Goal: Transaction & Acquisition: Purchase product/service

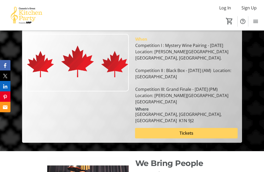
scroll to position [93, 0]
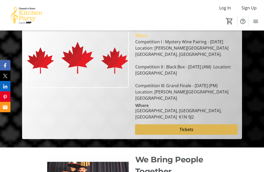
click at [186, 127] on span "Tickets" at bounding box center [187, 130] width 14 height 6
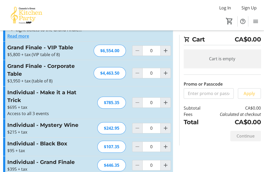
scroll to position [274, 0]
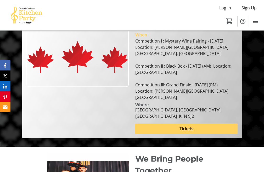
scroll to position [93, 0]
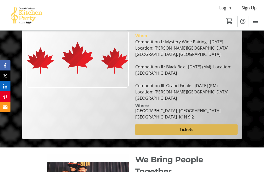
click at [189, 127] on span "Tickets" at bounding box center [187, 130] width 14 height 6
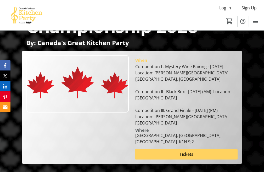
scroll to position [93, 0]
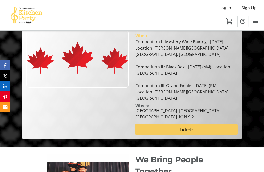
click at [186, 127] on span "Tickets" at bounding box center [187, 130] width 14 height 6
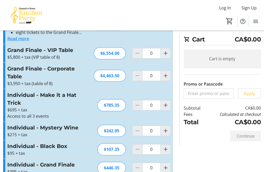
scroll to position [275, 0]
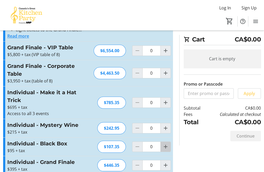
click at [165, 144] on mat-icon "Increment by one" at bounding box center [166, 147] width 6 height 6
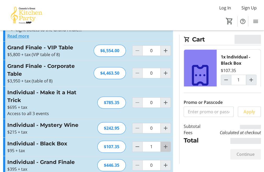
click at [165, 144] on mat-icon "Increment by one" at bounding box center [166, 147] width 6 height 6
type input "2"
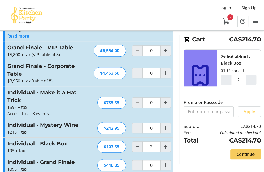
click at [245, 154] on span "Continue" at bounding box center [246, 155] width 18 height 6
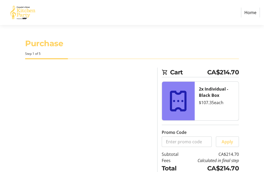
select select "CA"
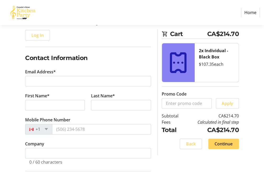
scroll to position [64, 0]
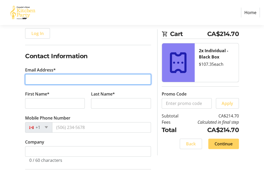
click at [82, 82] on input "Email Address*" at bounding box center [88, 79] width 126 height 10
type input "[PERSON_NAME][EMAIL_ADDRESS][PERSON_NAME][DOMAIN_NAME]"
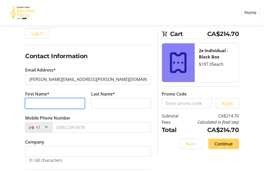
type input "[PERSON_NAME]"
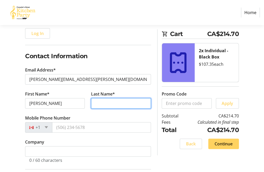
type input "[PERSON_NAME]"
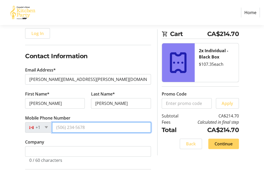
type input "[PHONE_NUMBER]"
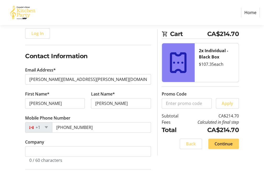
type input "[STREET_ADDRESS]"
type input "[GEOGRAPHIC_DATA]"
select select "ON"
type input "K1E 2L5"
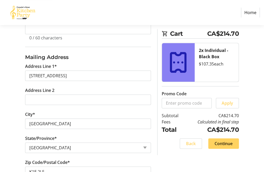
scroll to position [200, 0]
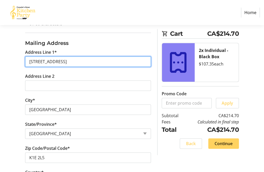
drag, startPoint x: 66, startPoint y: 60, endPoint x: 9, endPoint y: 64, distance: 57.4
click at [10, 64] on div "Log In to Your Account (Optional) Or continue below to checkout as a guest. Log…" at bounding box center [132, 137] width 264 height 541
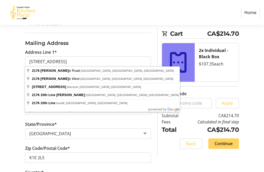
type input "[STREET_ADDRESS]"
type input "[GEOGRAPHIC_DATA]"
type input "K4A 5M5"
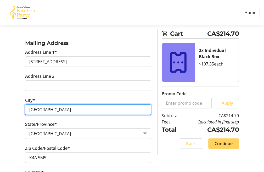
drag, startPoint x: 49, startPoint y: 109, endPoint x: 16, endPoint y: 109, distance: 33.0
click at [16, 109] on div "Log In to Your Account (Optional) Or continue below to checkout as a guest. Log…" at bounding box center [132, 137] width 264 height 541
type input "[GEOGRAPHIC_DATA]"
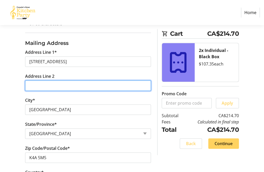
click at [38, 81] on input "Address Line 2" at bounding box center [88, 86] width 126 height 10
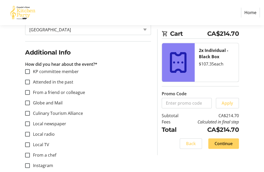
scroll to position [359, 0]
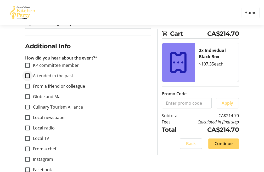
type input "301"
click at [26, 74] on input "Attended in the past" at bounding box center [27, 76] width 5 height 5
checkbox input "true"
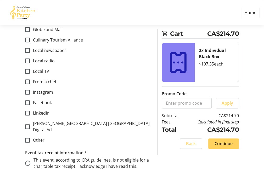
scroll to position [429, 0]
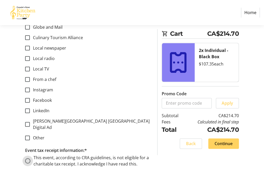
click at [28, 159] on input "This event, according to CRA guidelines, is not eligible for a charitable tax r…" at bounding box center [27, 161] width 5 height 5
radio input "true"
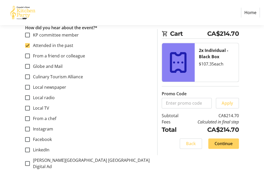
scroll to position [401, 0]
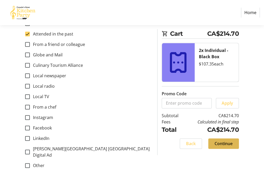
click at [220, 144] on span "Continue" at bounding box center [224, 144] width 18 height 6
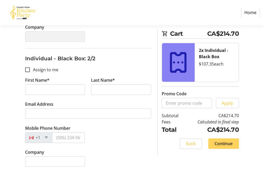
scroll to position [199, 0]
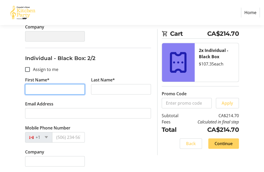
click at [46, 90] on input "First Name*" at bounding box center [55, 89] width 60 height 10
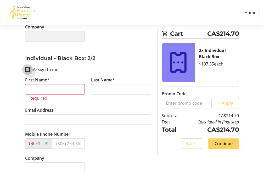
click at [27, 69] on input "Assign to me" at bounding box center [27, 69] width 5 height 5
checkbox input "true"
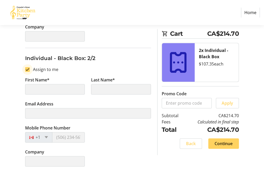
type input "[PERSON_NAME]"
type input "[PERSON_NAME][EMAIL_ADDRESS][PERSON_NAME][DOMAIN_NAME]"
type input "[PHONE_NUMBER]"
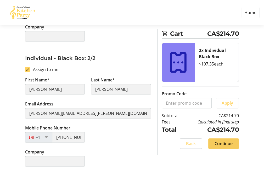
click at [226, 143] on span "Continue" at bounding box center [224, 144] width 18 height 6
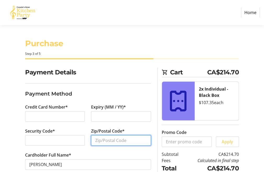
click at [106, 142] on input "Zip/Postal Code*" at bounding box center [121, 141] width 60 height 10
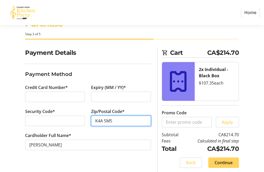
scroll to position [21, 0]
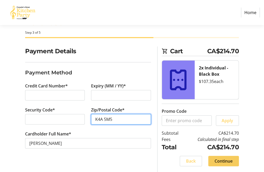
type input "K4A 5M5"
click at [223, 160] on span "Continue" at bounding box center [224, 161] width 18 height 6
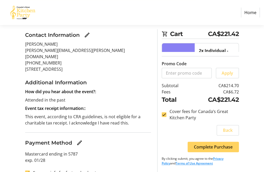
scroll to position [63, 0]
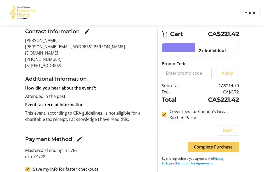
click at [207, 145] on span "Complete Purchase" at bounding box center [213, 147] width 39 height 6
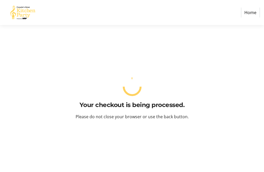
scroll to position [0, 0]
